Goal: Task Accomplishment & Management: Use online tool/utility

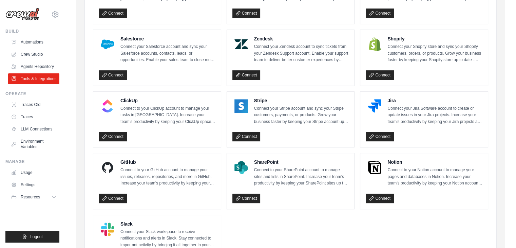
scroll to position [361, 0]
